Goal: Task Accomplishment & Management: Complete application form

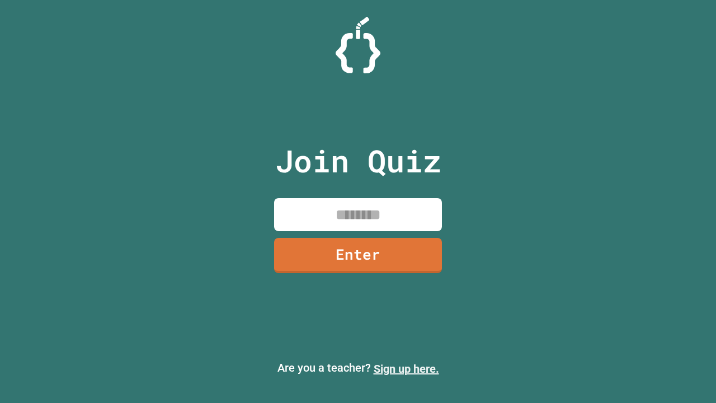
click at [406, 369] on link "Sign up here." at bounding box center [406, 368] width 65 height 13
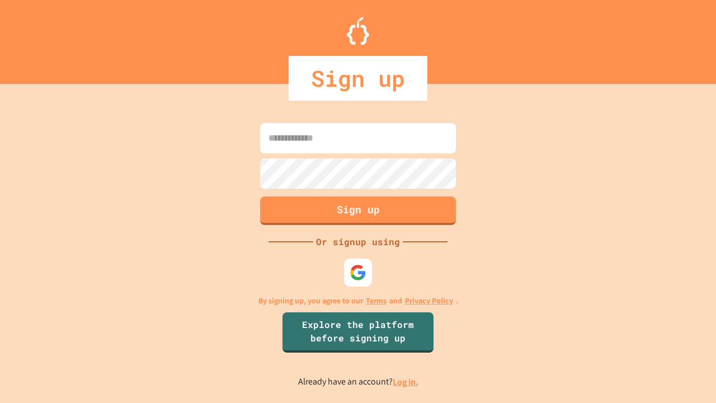
click at [406, 382] on link "Log in." at bounding box center [406, 382] width 26 height 12
